Goal: Find contact information: Find contact information

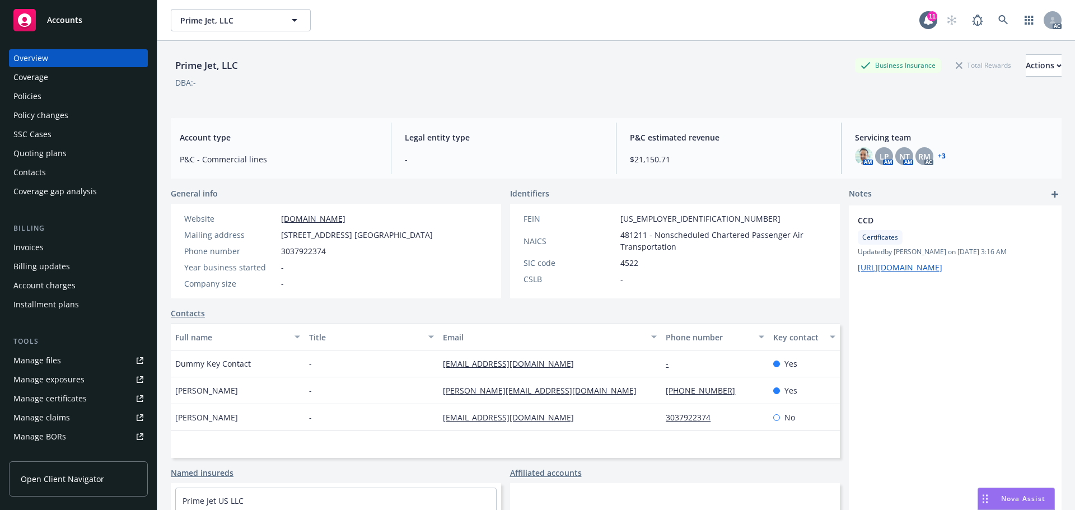
scroll to position [56, 0]
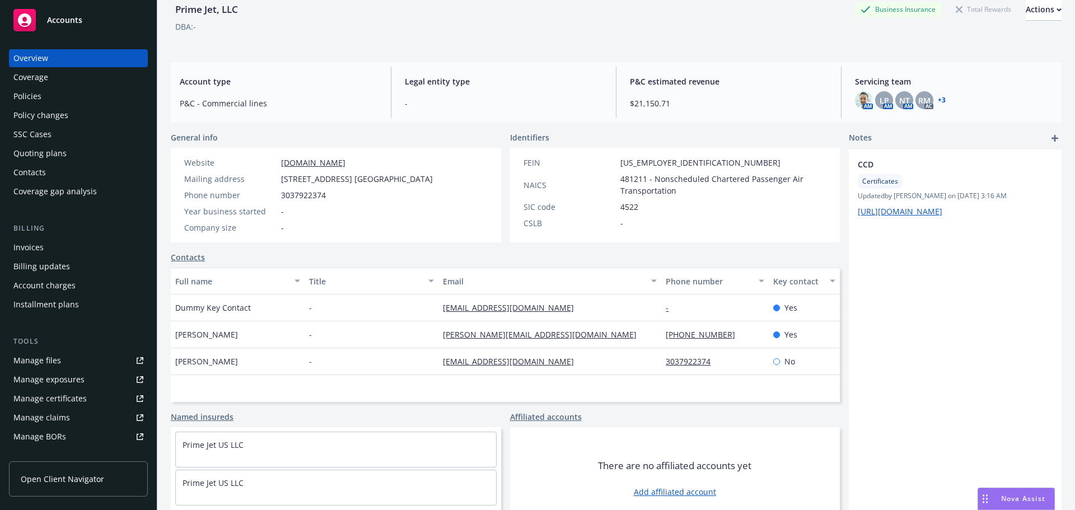
drag, startPoint x: 197, startPoint y: 349, endPoint x: 173, endPoint y: 349, distance: 24.6
click at [173, 348] on div "[PERSON_NAME]" at bounding box center [238, 335] width 134 height 27
copy span "[PERSON_NAME]"
drag, startPoint x: 690, startPoint y: 344, endPoint x: 653, endPoint y: 346, distance: 37.0
click at [653, 346] on div "[PERSON_NAME] - [PERSON_NAME][EMAIL_ADDRESS][DOMAIN_NAME] [PHONE_NUMBER] Yes" at bounding box center [505, 335] width 669 height 27
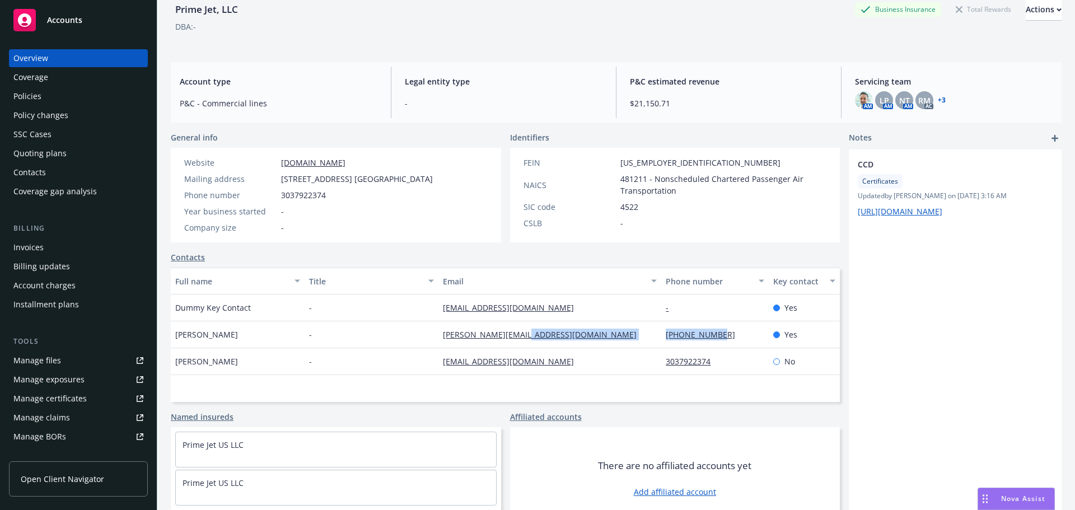
copy div "[PHONE_NUMBER]"
drag, startPoint x: 430, startPoint y: 347, endPoint x: 550, endPoint y: 348, distance: 120.4
click at [550, 348] on div "[PERSON_NAME] - [PERSON_NAME][EMAIL_ADDRESS][DOMAIN_NAME] [PHONE_NUMBER] Yes" at bounding box center [505, 335] width 669 height 27
copy div "[PERSON_NAME][EMAIL_ADDRESS][DOMAIN_NAME]"
drag, startPoint x: 644, startPoint y: 178, endPoint x: 607, endPoint y: 178, distance: 37.0
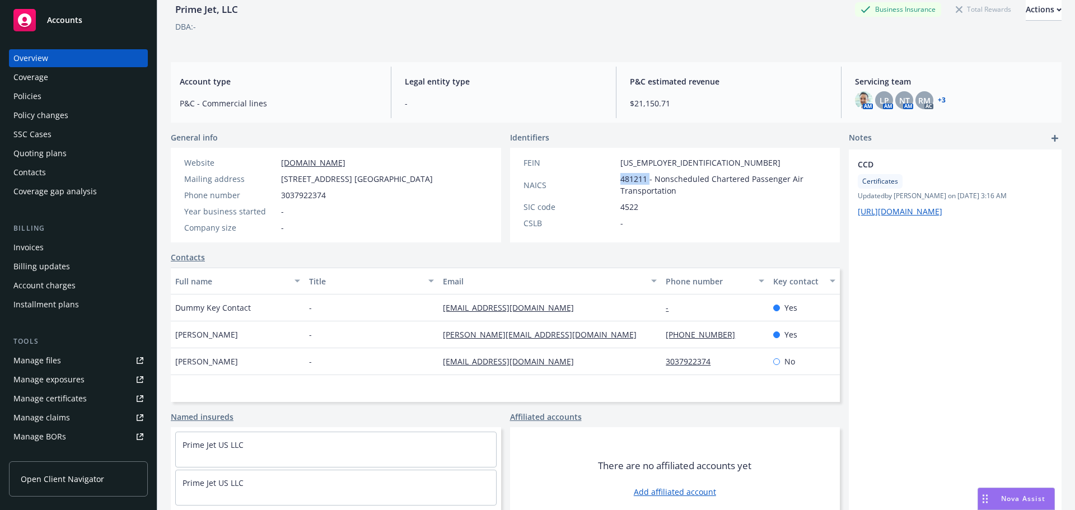
click at [607, 178] on div "NAICS 481211 - Nonscheduled Chartered Passenger Air Transportation" at bounding box center [675, 185] width 313 height 24
copy div "481211"
